Goal: Transaction & Acquisition: Purchase product/service

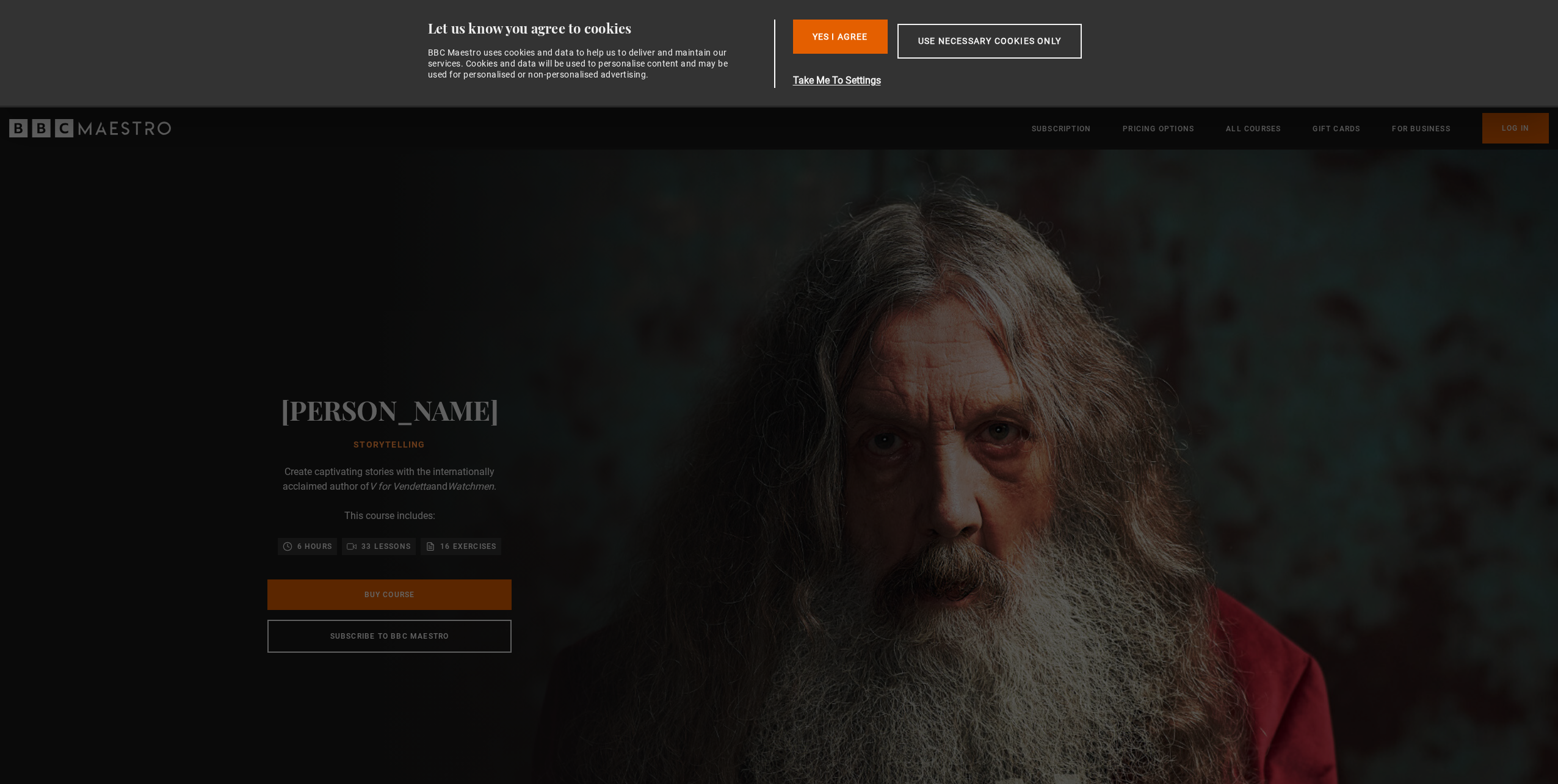
click at [752, 371] on div "[PERSON_NAME] Storytelling Create captivating stories with the internationally …" at bounding box center [389, 522] width 779 height 747
click at [850, 41] on button "Yes I Agree" at bounding box center [840, 37] width 94 height 34
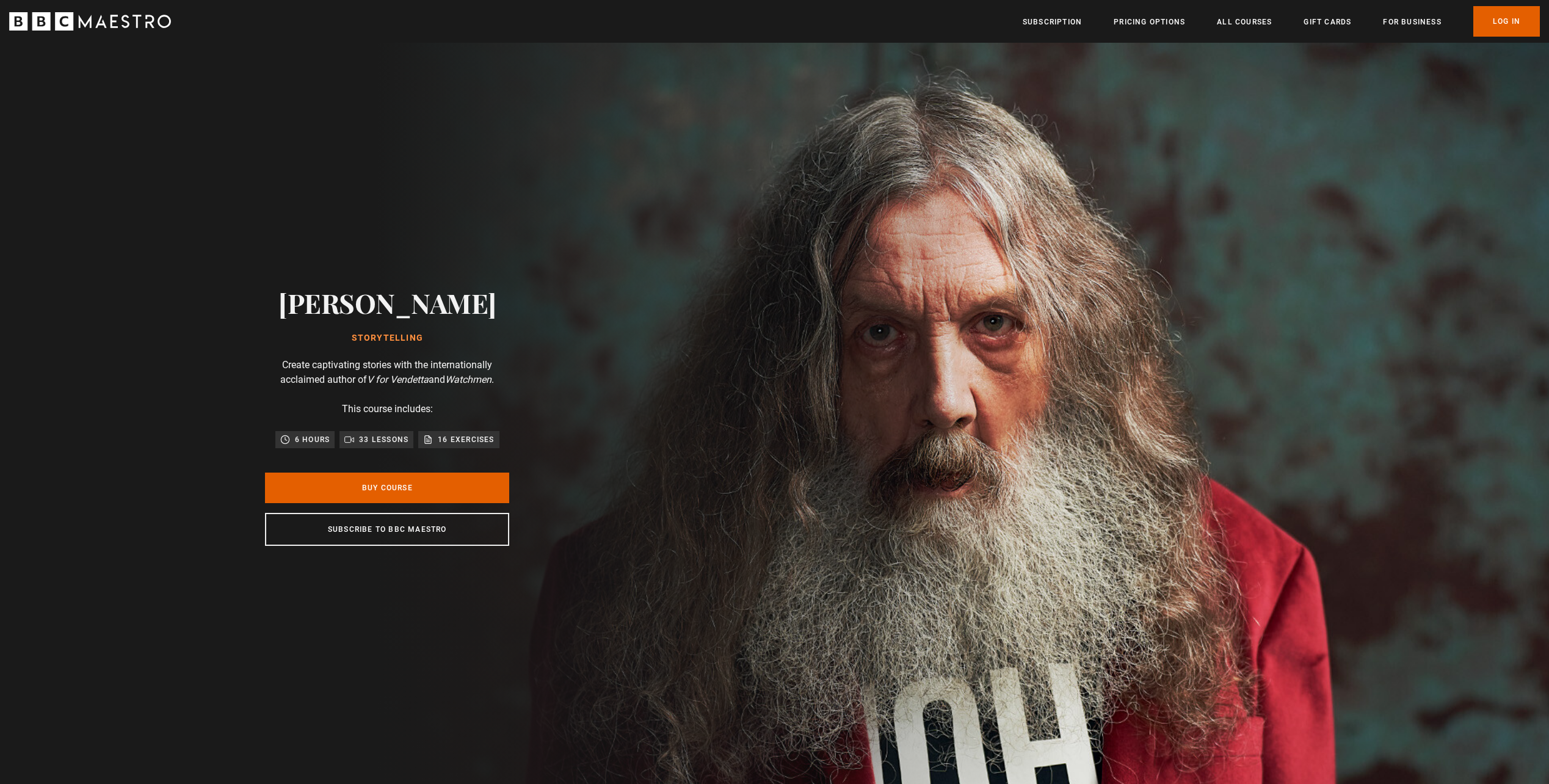
scroll to position [0, 160]
drag, startPoint x: 441, startPoint y: 340, endPoint x: 305, endPoint y: 301, distance: 141.5
click at [305, 301] on div "[PERSON_NAME] Storytelling Create captivating stories with the internationally …" at bounding box center [387, 416] width 391 height 747
drag, startPoint x: 305, startPoint y: 301, endPoint x: 399, endPoint y: 306, distance: 94.1
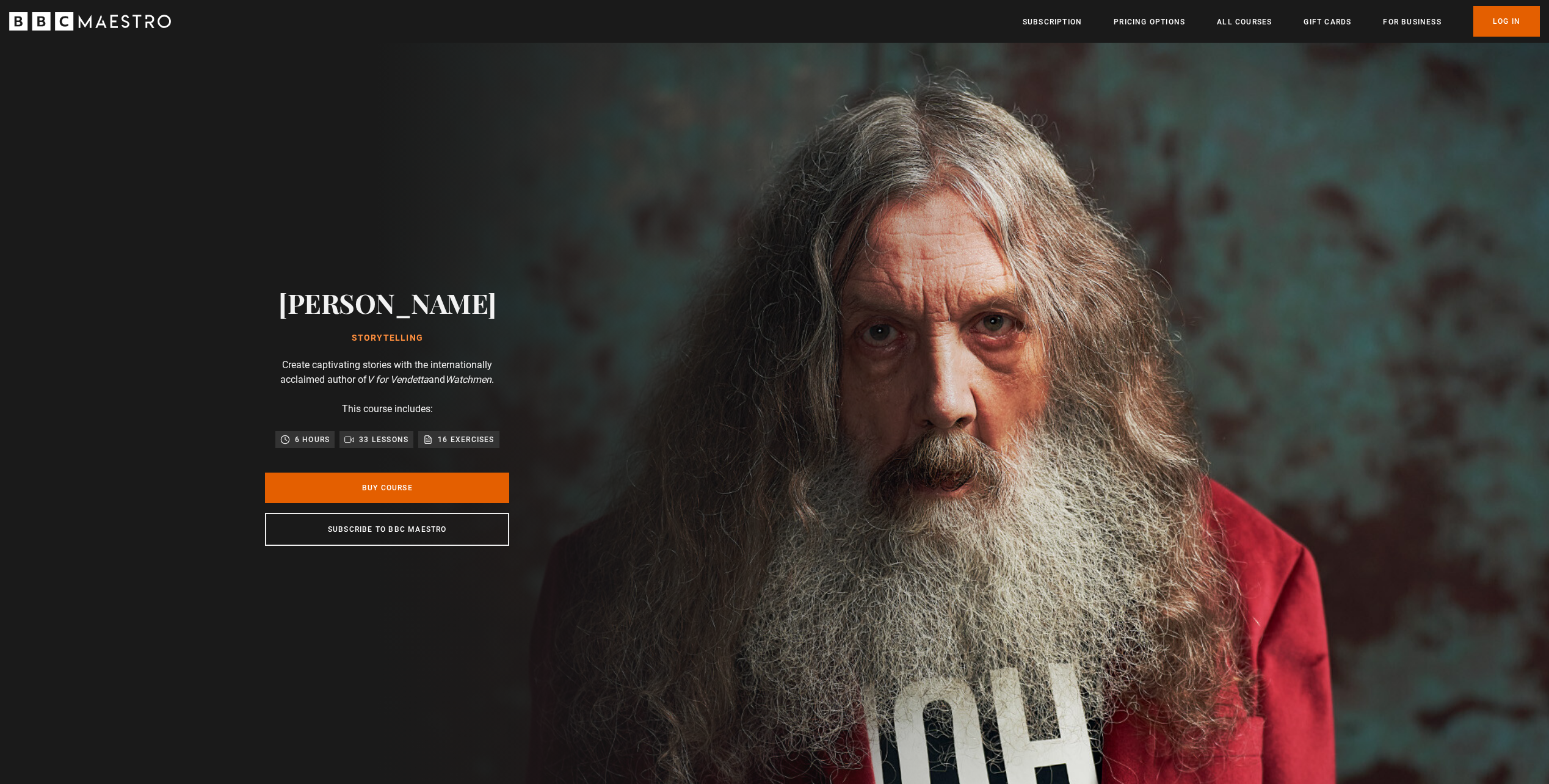
copy div "[PERSON_NAME] Storytelling"
click at [462, 482] on link "Buy Course" at bounding box center [387, 487] width 244 height 30
